Goal: Navigation & Orientation: Understand site structure

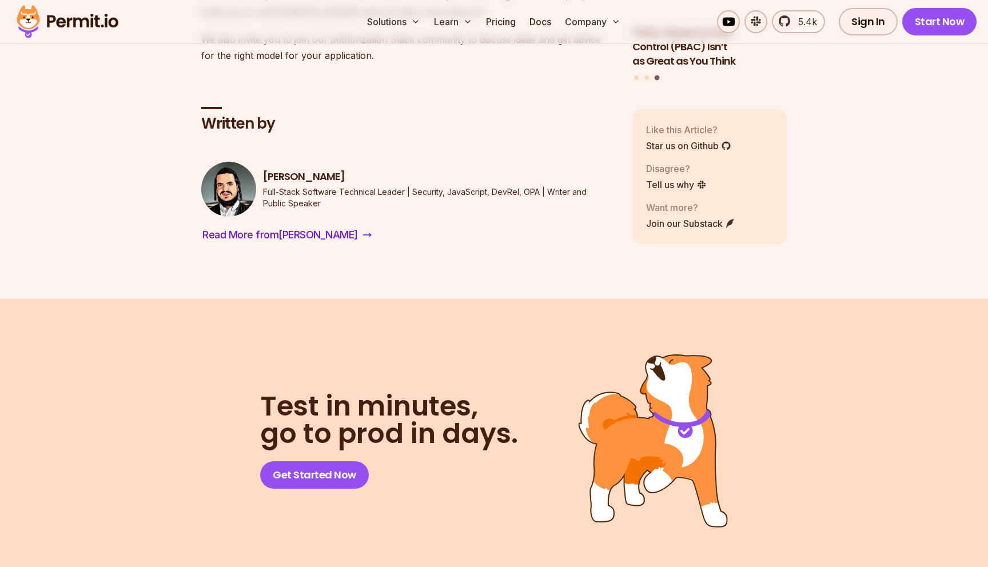
scroll to position [7528, 0]
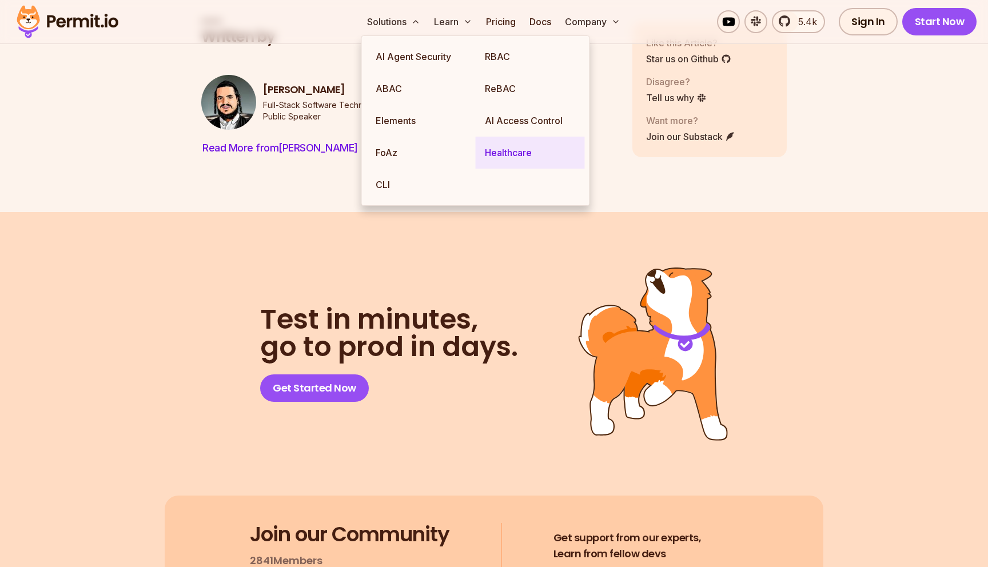
click at [516, 158] on link "Healthcare" at bounding box center [530, 153] width 109 height 32
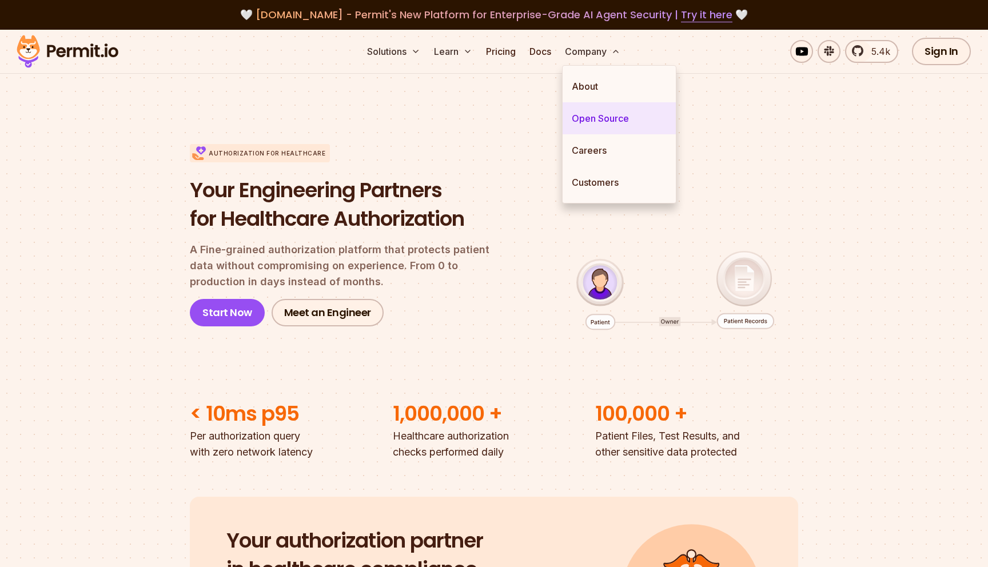
click at [604, 111] on link "Open Source" at bounding box center [619, 118] width 113 height 32
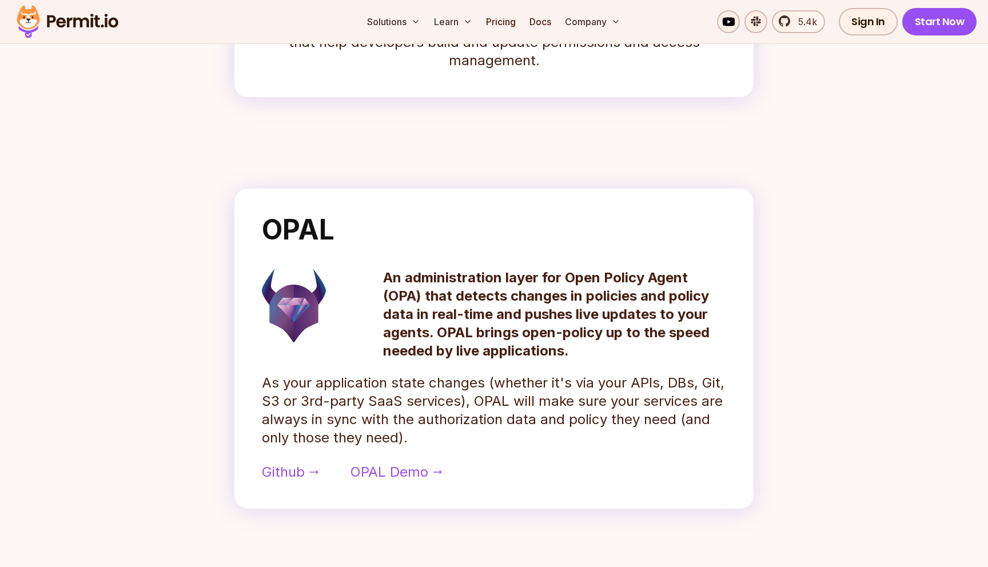
scroll to position [403, 0]
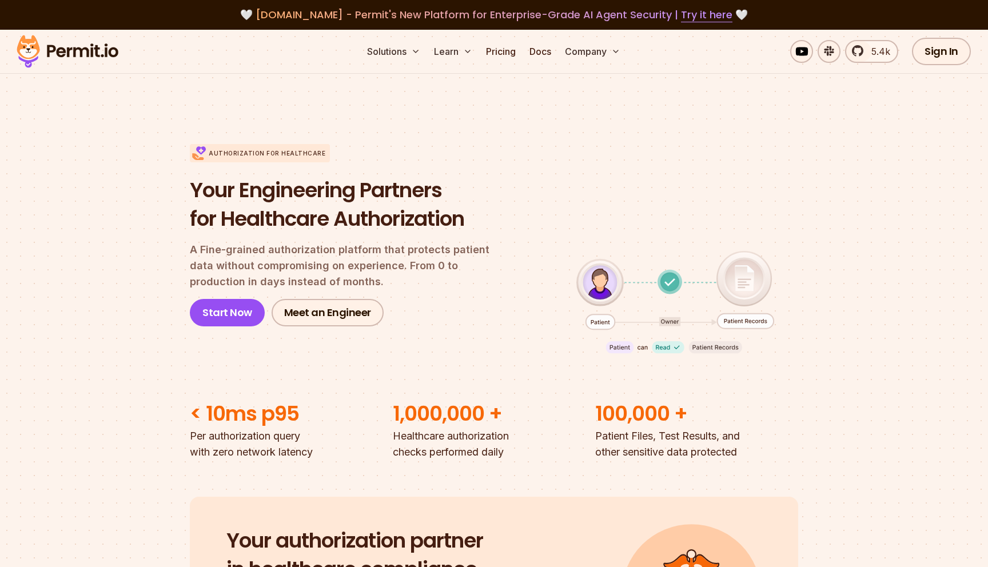
click at [99, 54] on img at bounding box center [67, 51] width 112 height 39
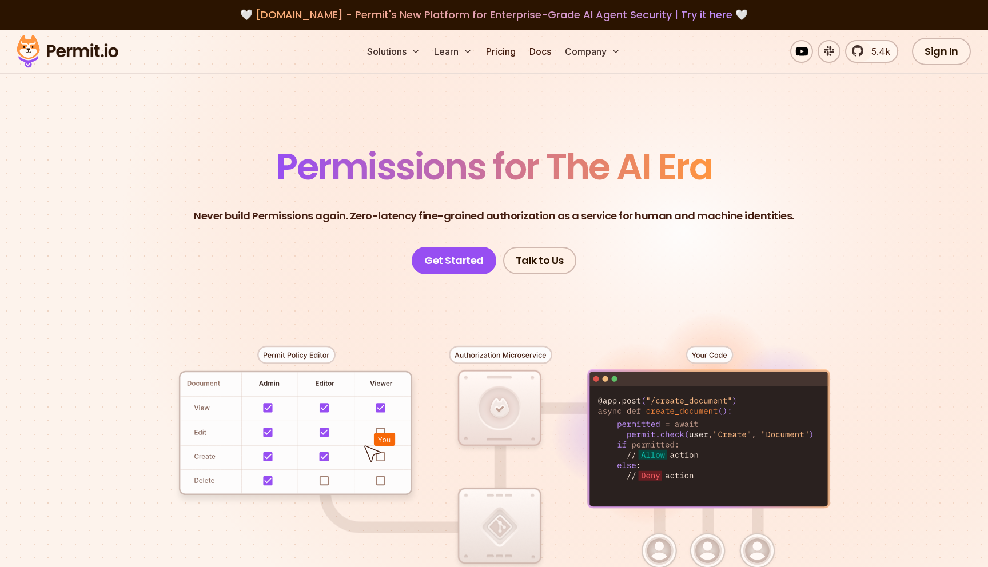
click at [57, 53] on img at bounding box center [67, 51] width 112 height 39
